Goal: Information Seeking & Learning: Learn about a topic

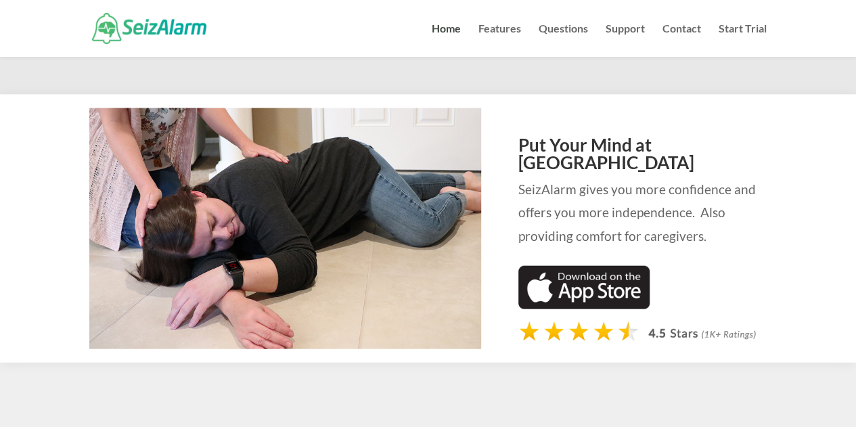
scroll to position [1420, 0]
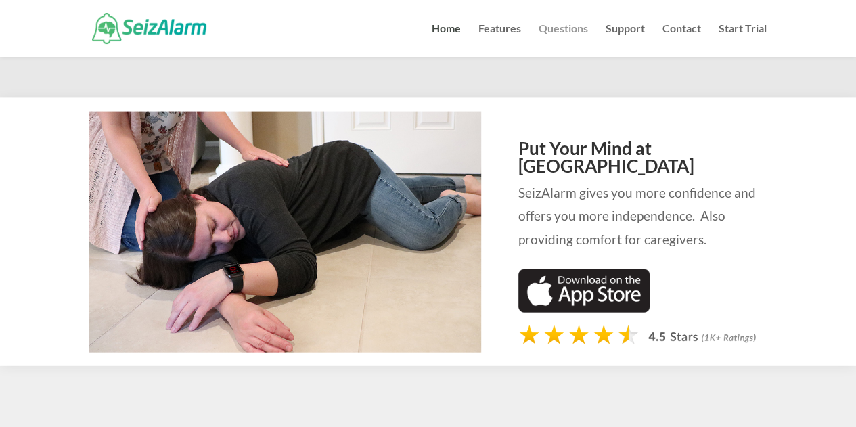
click at [549, 26] on link "Questions" at bounding box center [562, 40] width 49 height 33
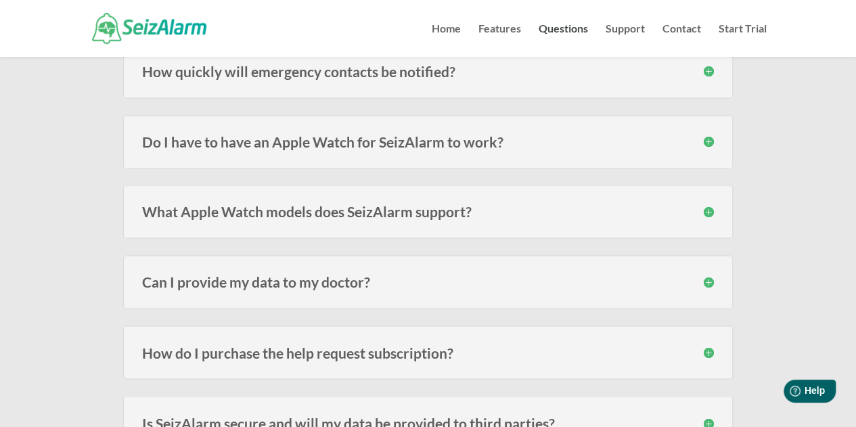
scroll to position [1015, 0]
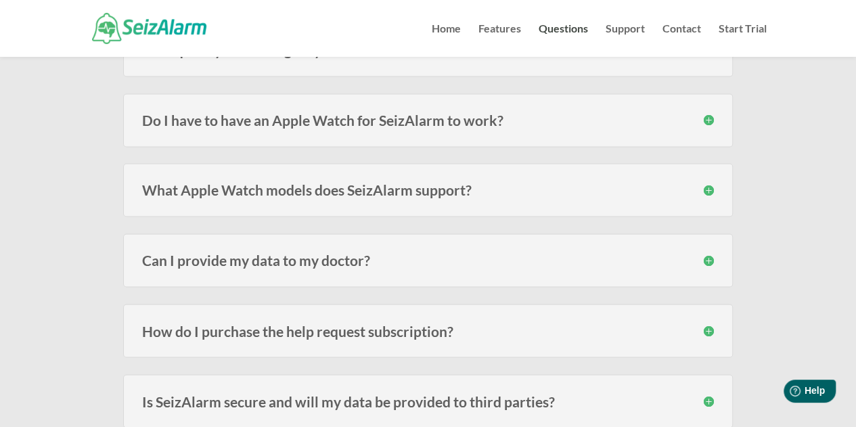
click at [302, 114] on h3 "Do I have to have an Apple Watch for SeizAlarm to work?" at bounding box center [428, 120] width 572 height 14
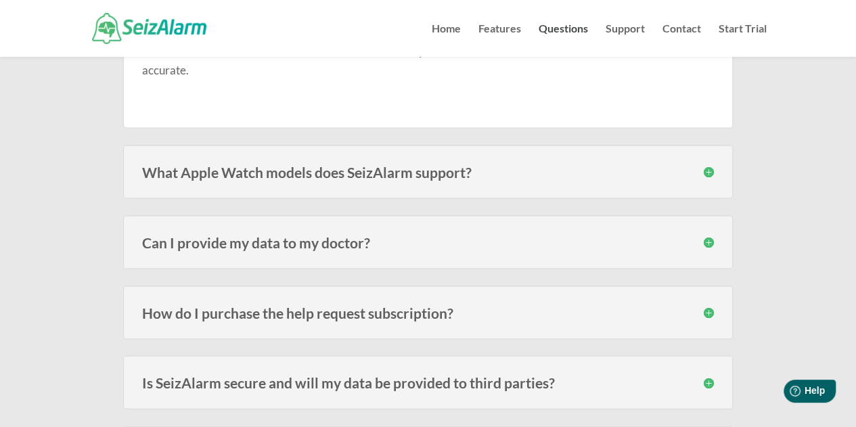
scroll to position [1217, 0]
click at [239, 166] on h3 "What Apple Watch models does SeizAlarm support?" at bounding box center [428, 171] width 572 height 14
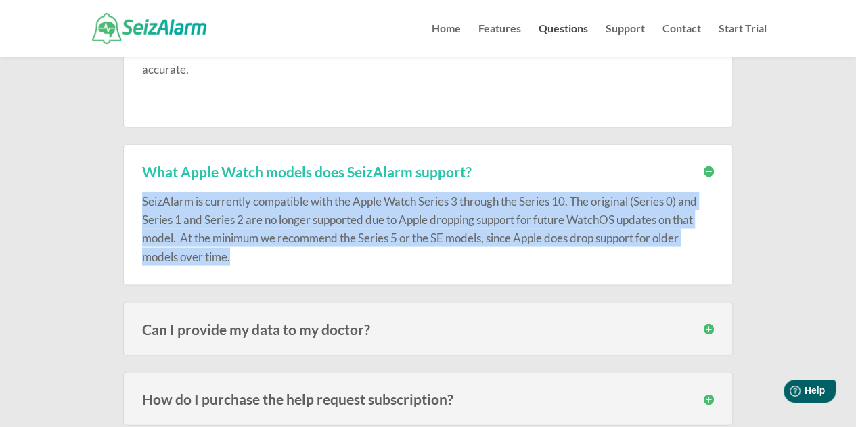
drag, startPoint x: 143, startPoint y: 194, endPoint x: 434, endPoint y: 243, distance: 294.9
click at [434, 243] on p "SeizAlarm is currently compatible with the Apple Watch Series 3 through the Ser…" at bounding box center [428, 228] width 572 height 74
copy p "SeizAlarm is currently compatible with the Apple Watch Series 3 through the Ser…"
click at [356, 236] on p "SeizAlarm is currently compatible with the Apple Watch Series 3 through the Ser…" at bounding box center [428, 228] width 572 height 74
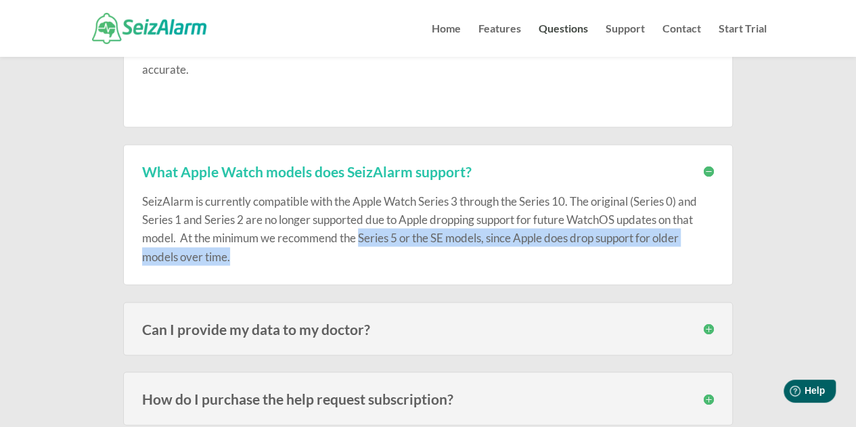
drag, startPoint x: 360, startPoint y: 233, endPoint x: 364, endPoint y: 243, distance: 11.3
click at [364, 243] on p "SeizAlarm is currently compatible with the Apple Watch Series 3 through the Ser…" at bounding box center [428, 228] width 572 height 74
copy p "Series 5 or the SE models, since Apple does drop support for older models over …"
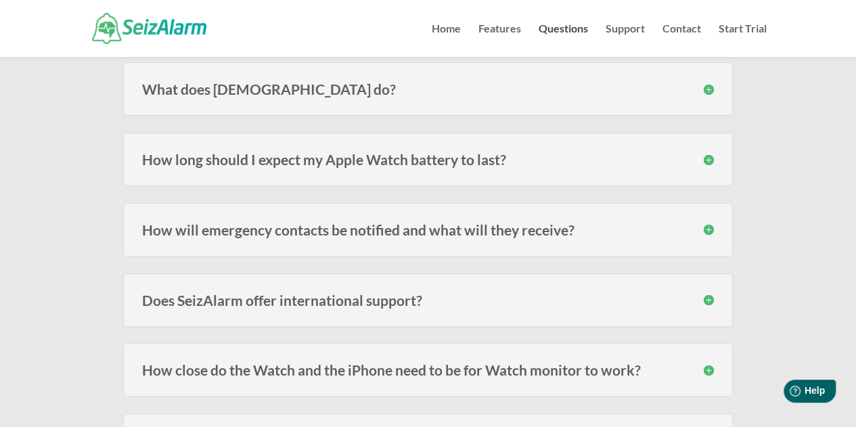
scroll to position [135, 0]
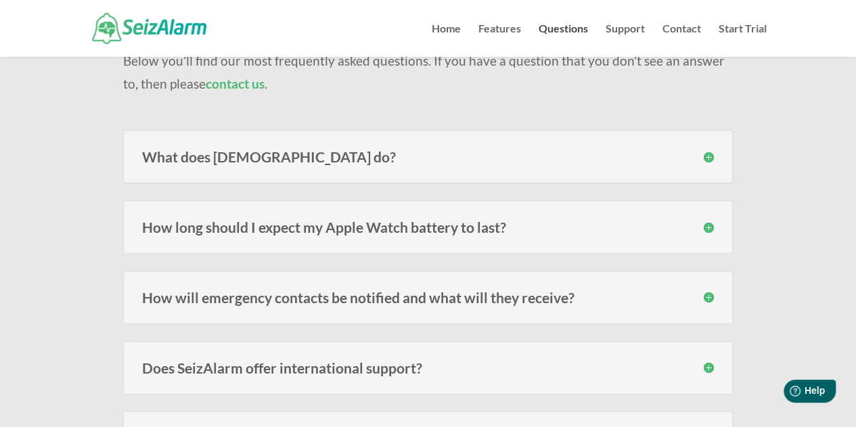
click at [703, 156] on h3 "What does [DEMOGRAPHIC_DATA] do?" at bounding box center [428, 156] width 572 height 14
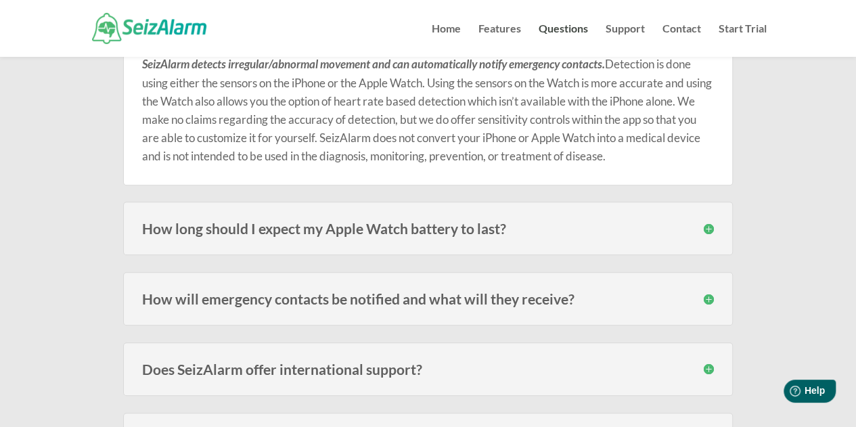
scroll to position [338, 0]
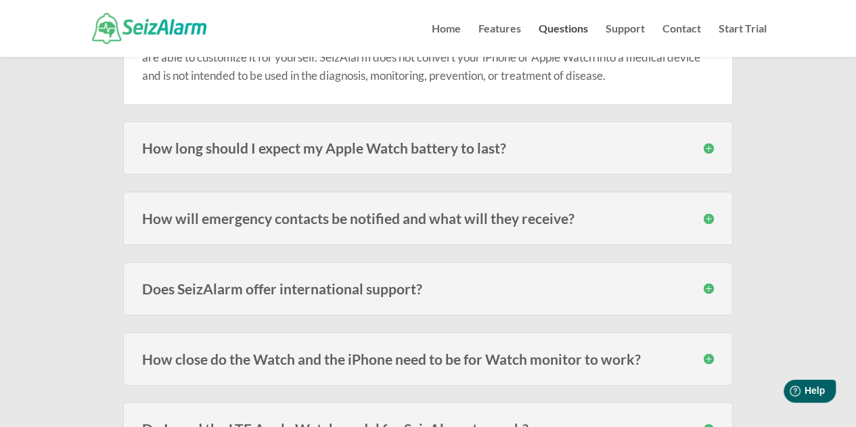
click at [334, 212] on h3 "How will emergency contacts be notified and what will they receive?" at bounding box center [428, 218] width 572 height 14
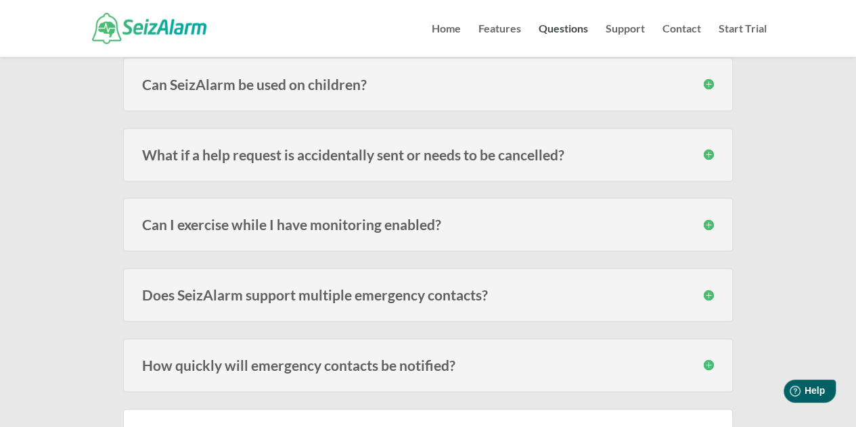
scroll to position [947, 0]
